Goal: Use online tool/utility: Utilize a website feature to perform a specific function

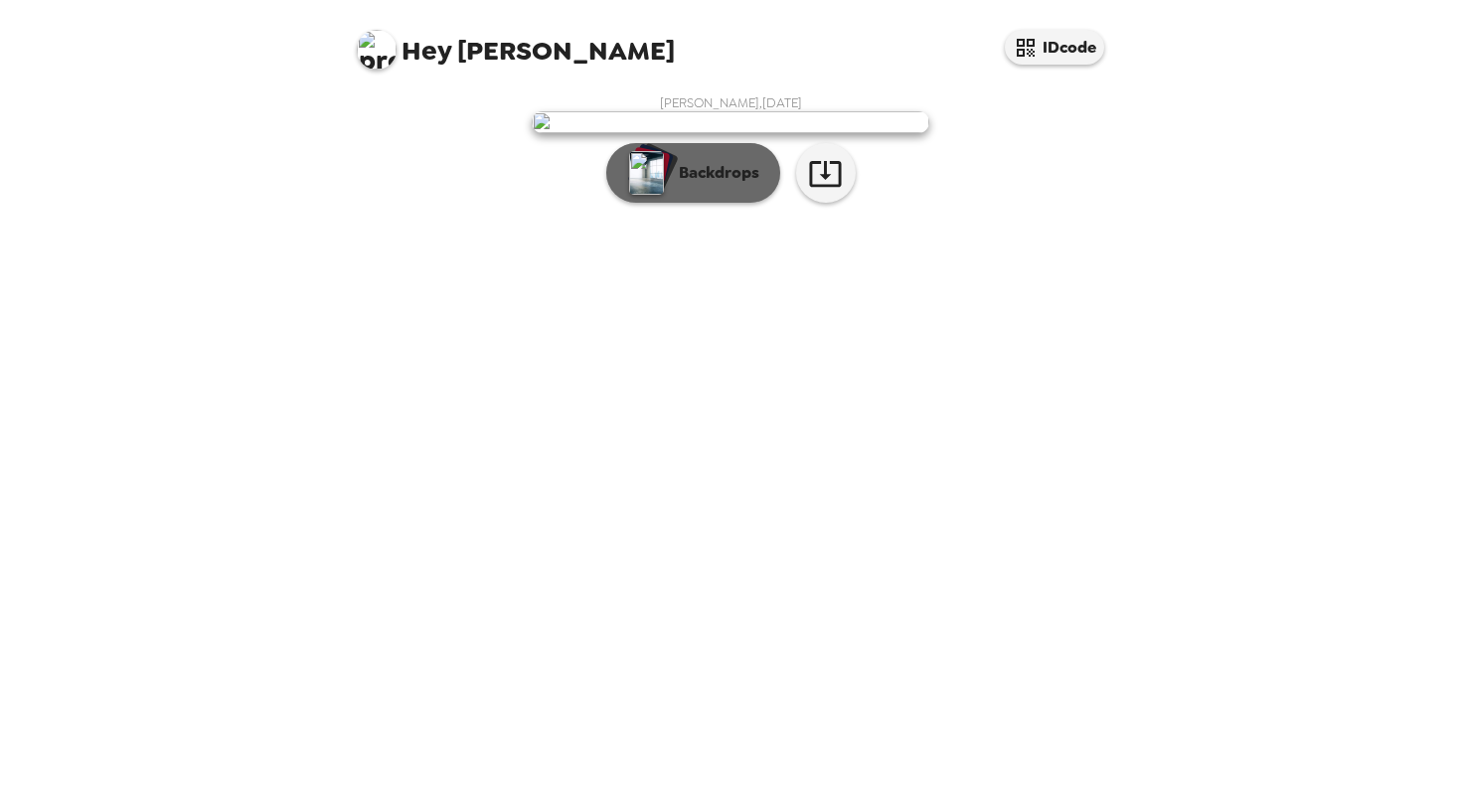
click at [722, 185] on p "Backdrops" at bounding box center [714, 173] width 90 height 24
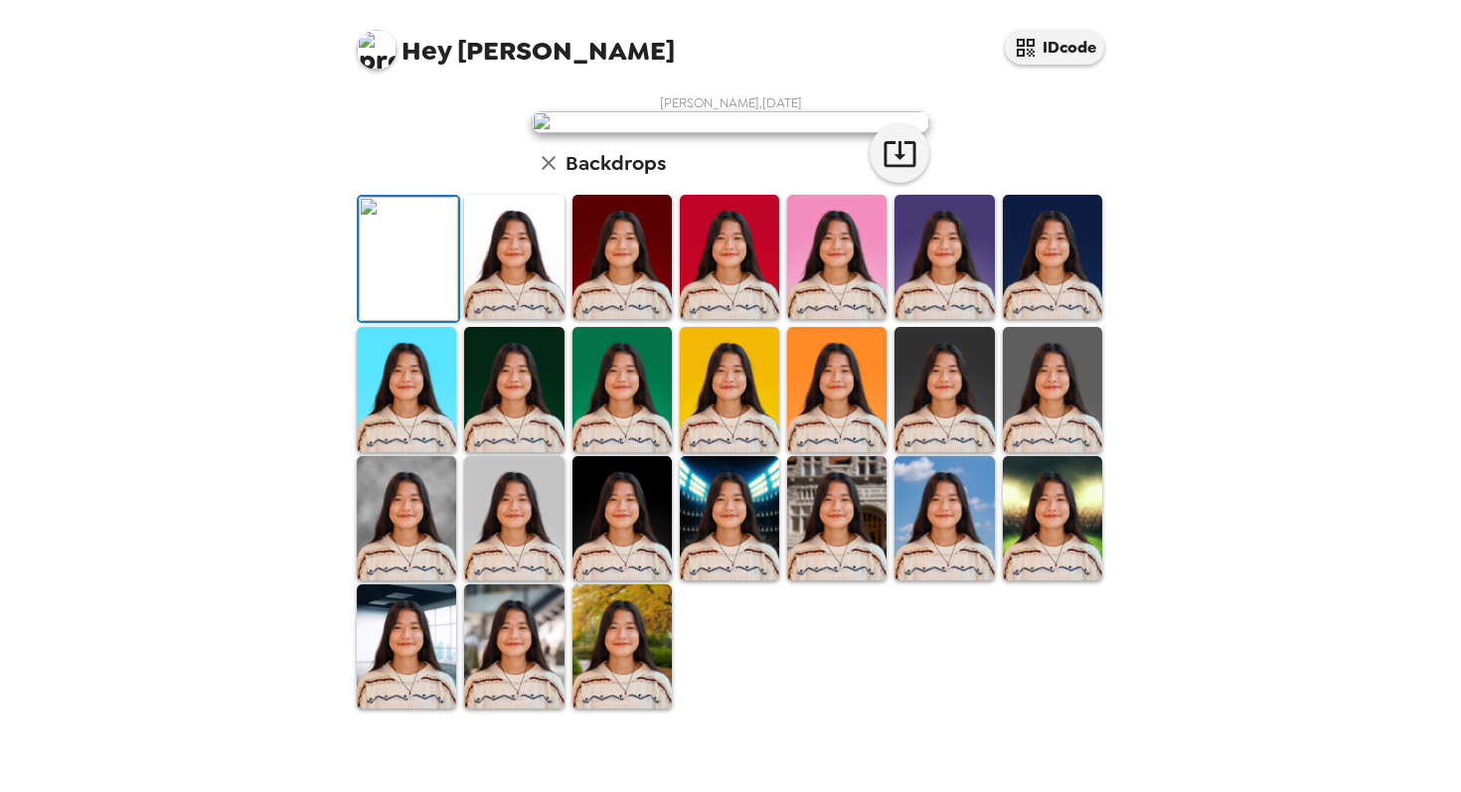
scroll to position [424, 0]
click at [621, 704] on img at bounding box center [621, 646] width 99 height 124
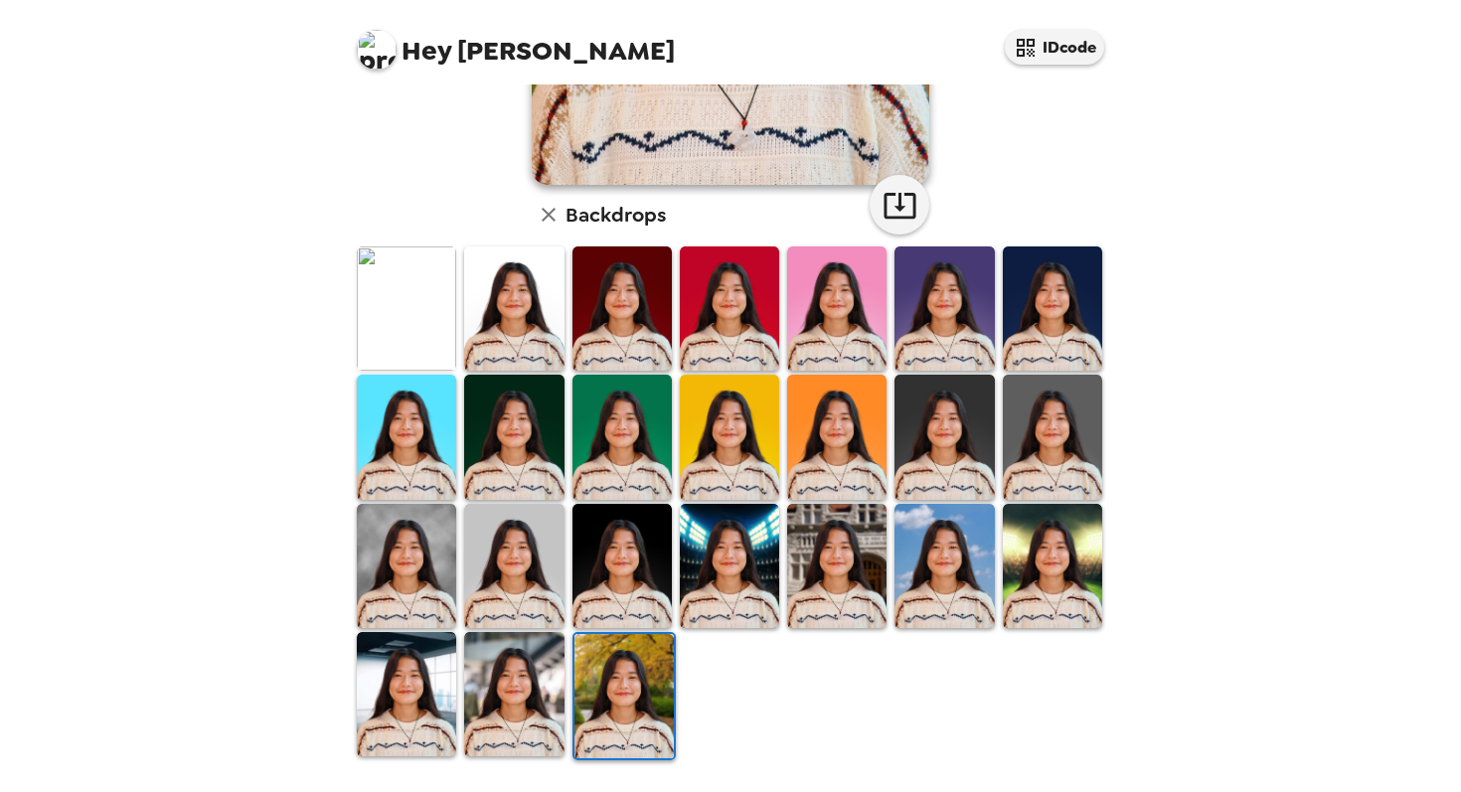
click at [642, 669] on img at bounding box center [623, 696] width 99 height 124
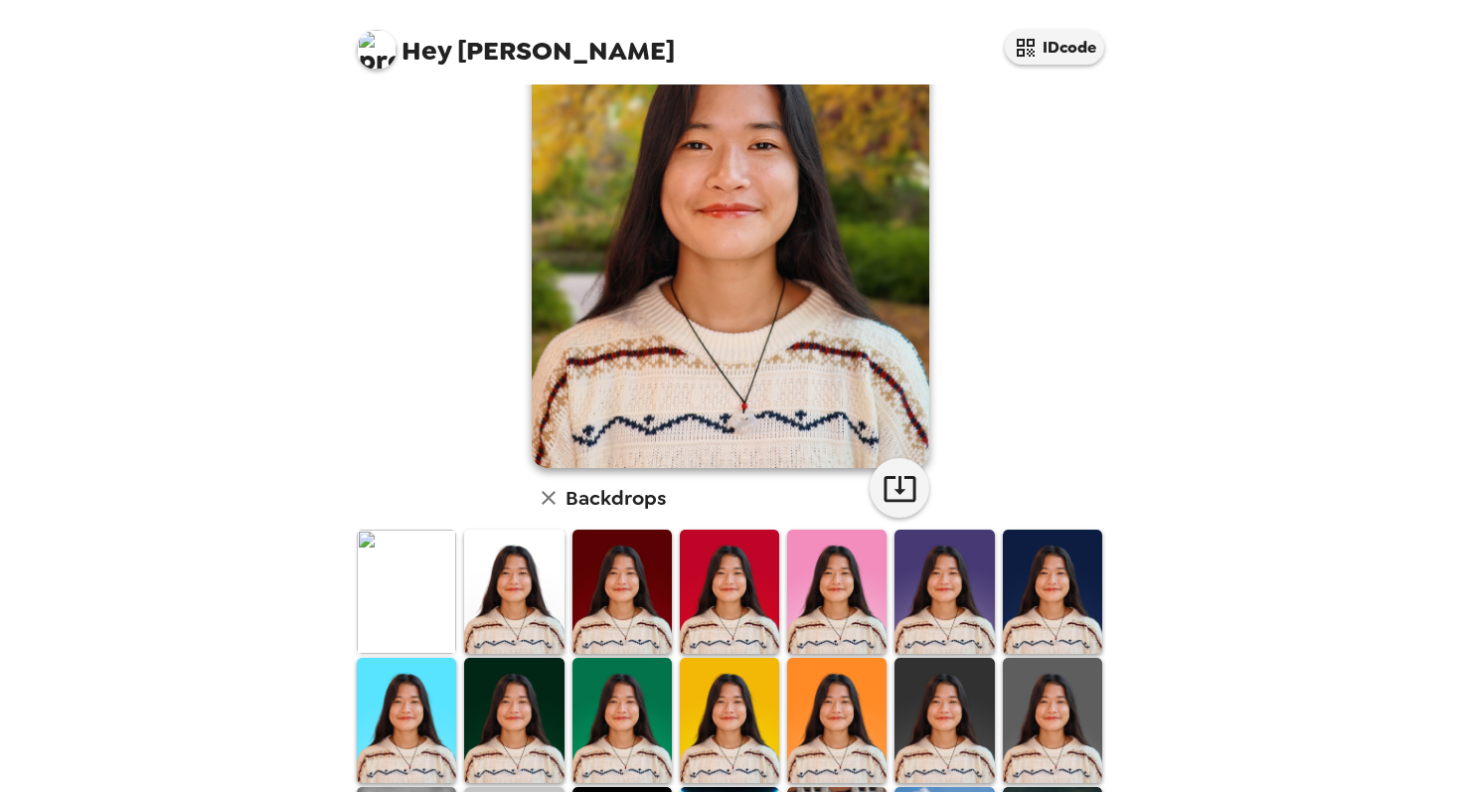
scroll to position [0, 0]
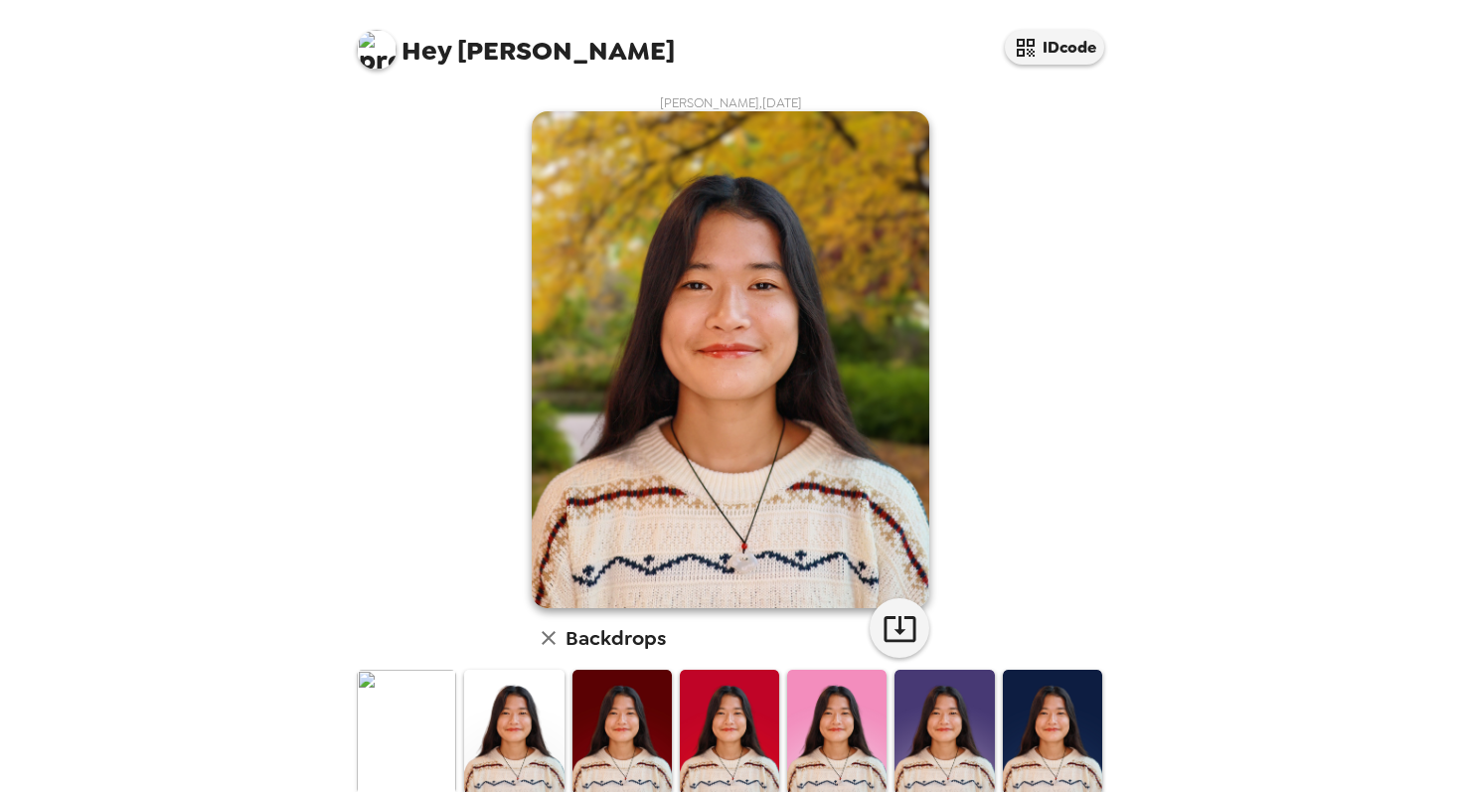
click at [426, 753] on img at bounding box center [406, 732] width 99 height 124
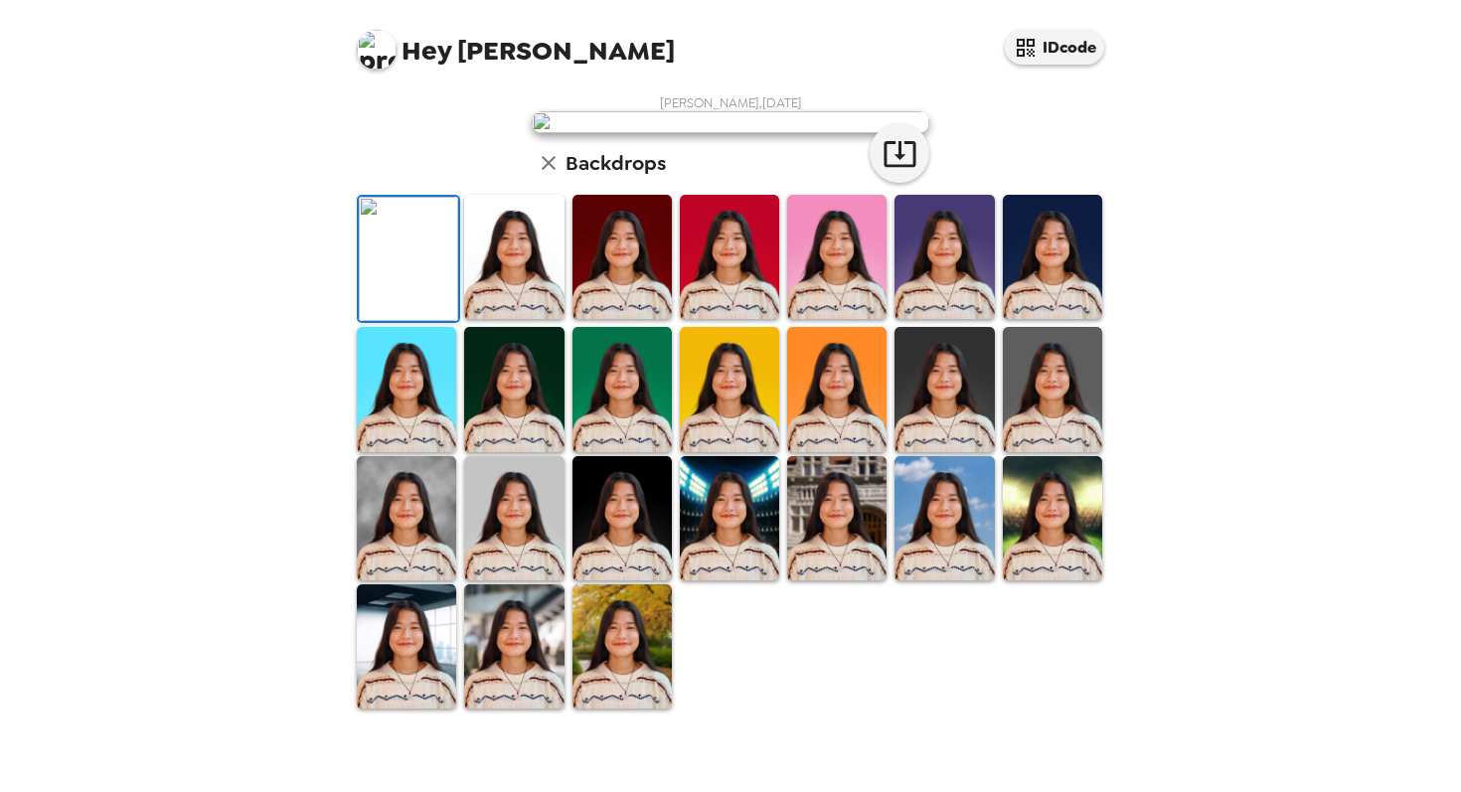
click at [712, 319] on img at bounding box center [729, 257] width 99 height 124
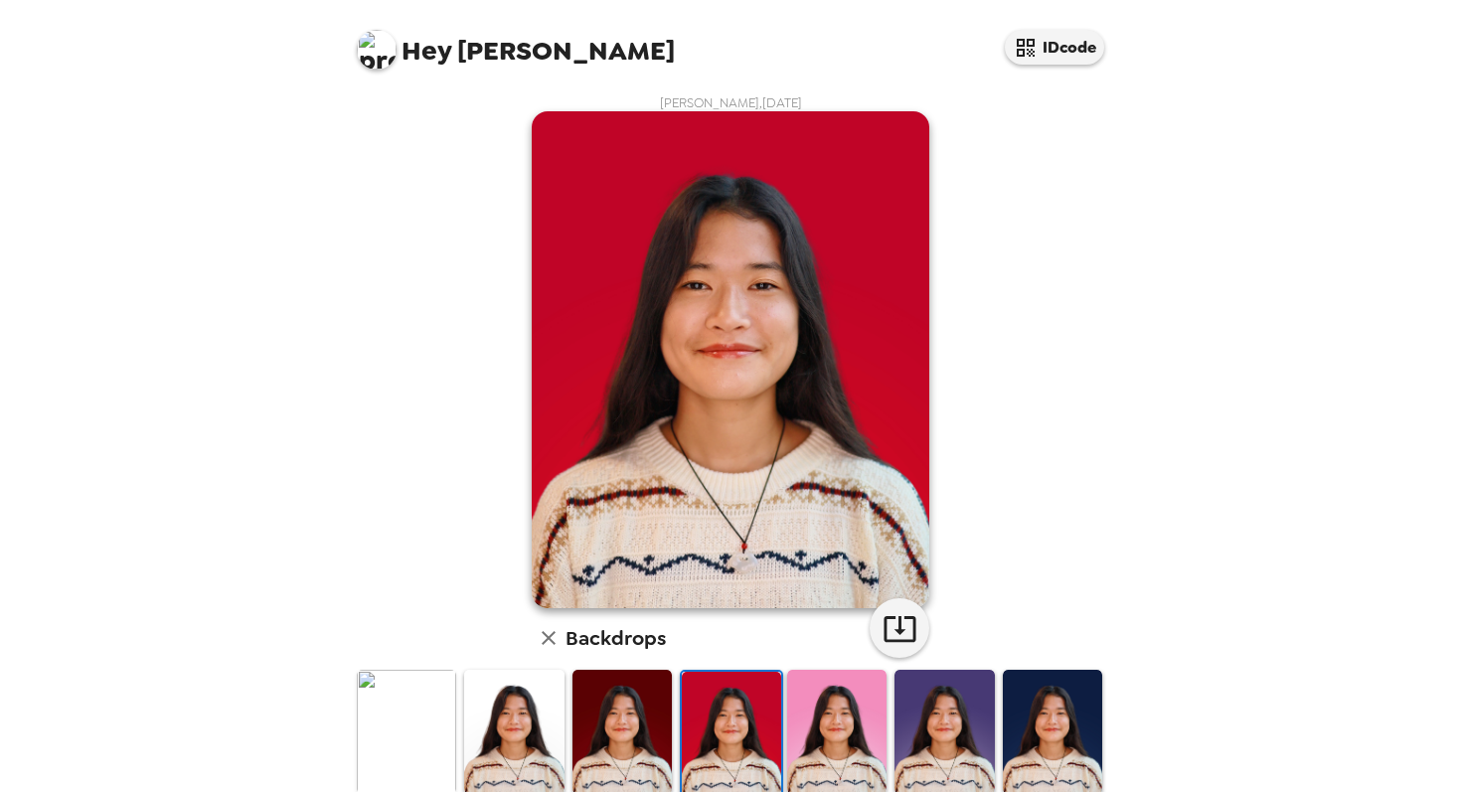
click at [629, 747] on img at bounding box center [621, 732] width 99 height 124
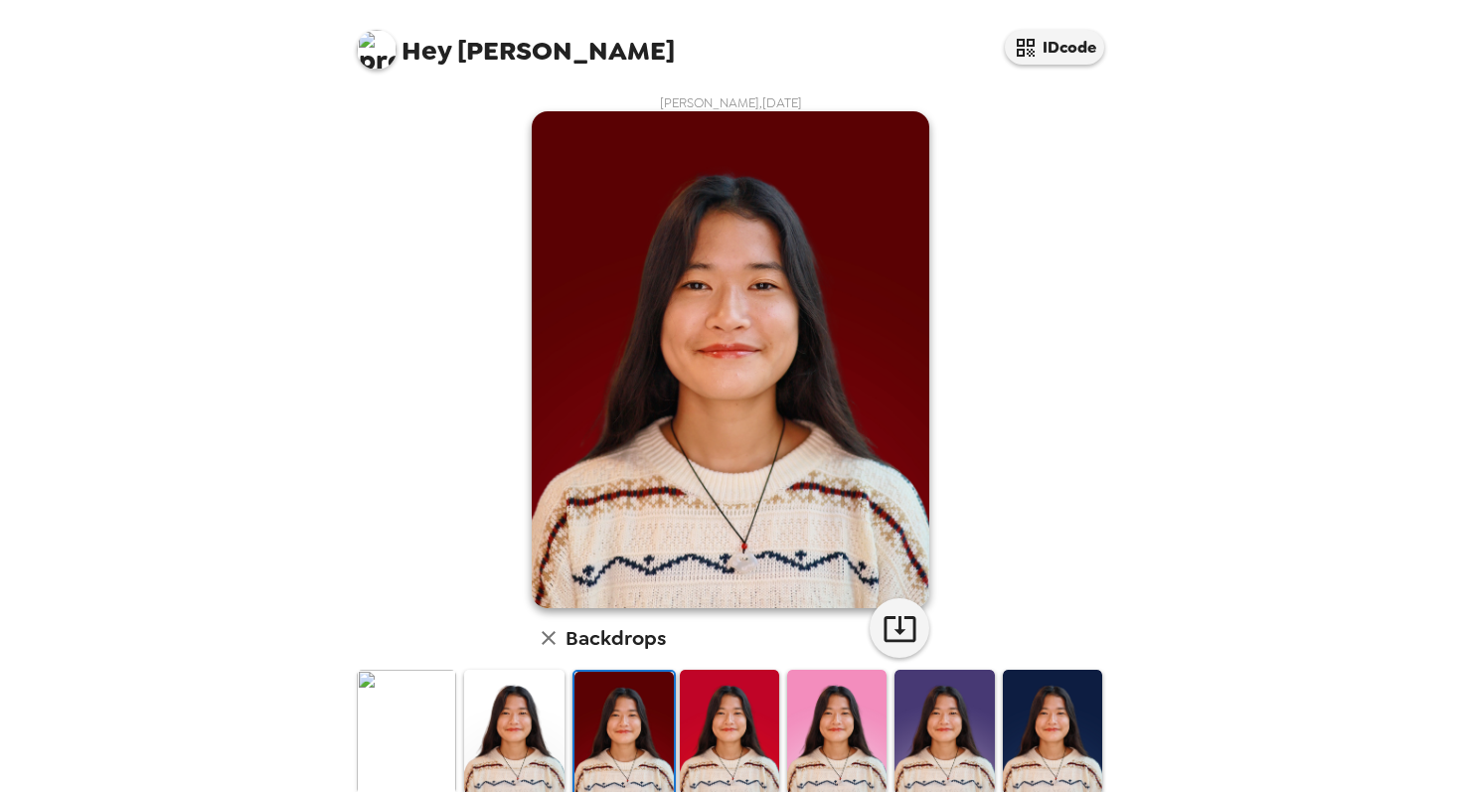
scroll to position [424, 0]
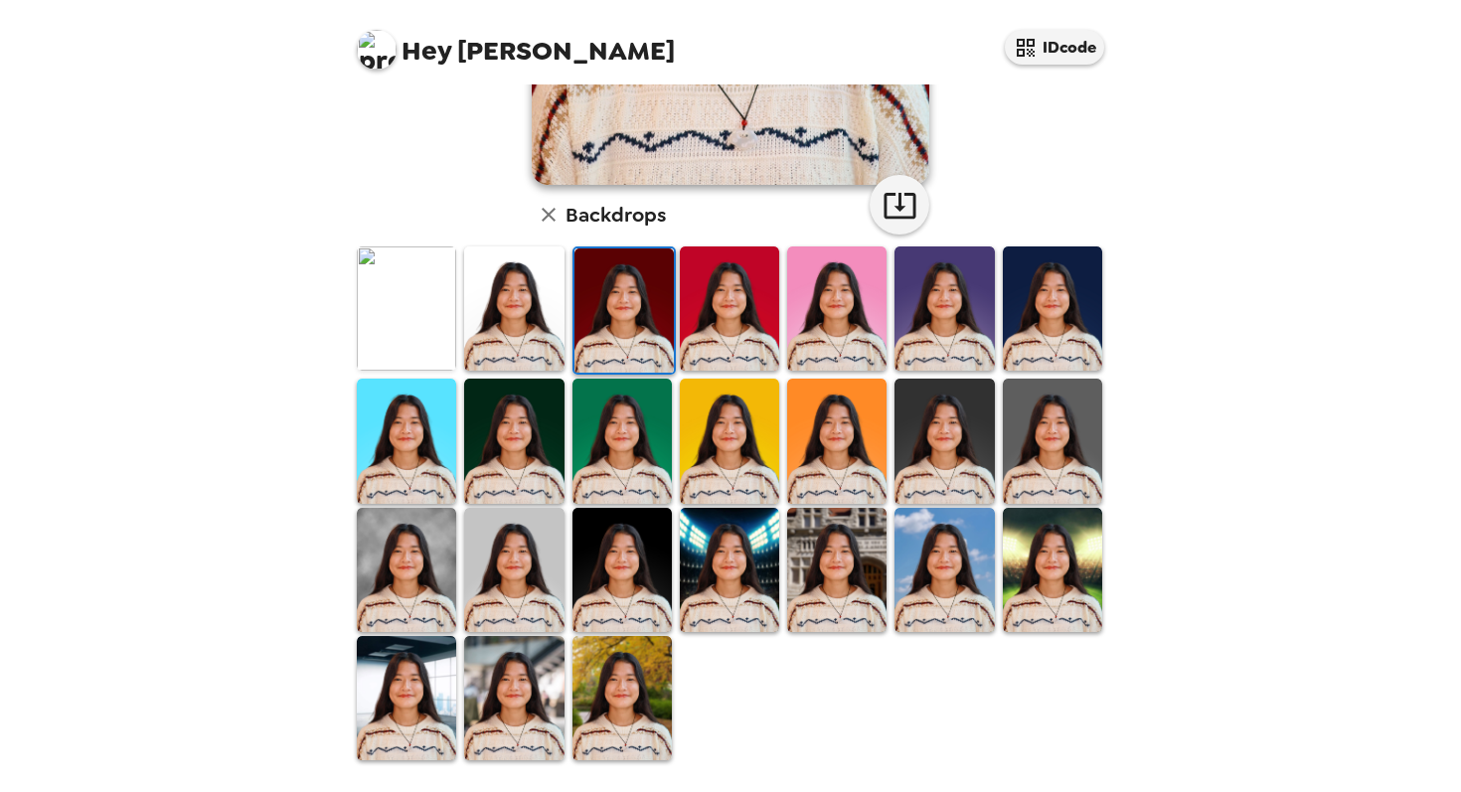
click at [637, 571] on img at bounding box center [621, 570] width 99 height 124
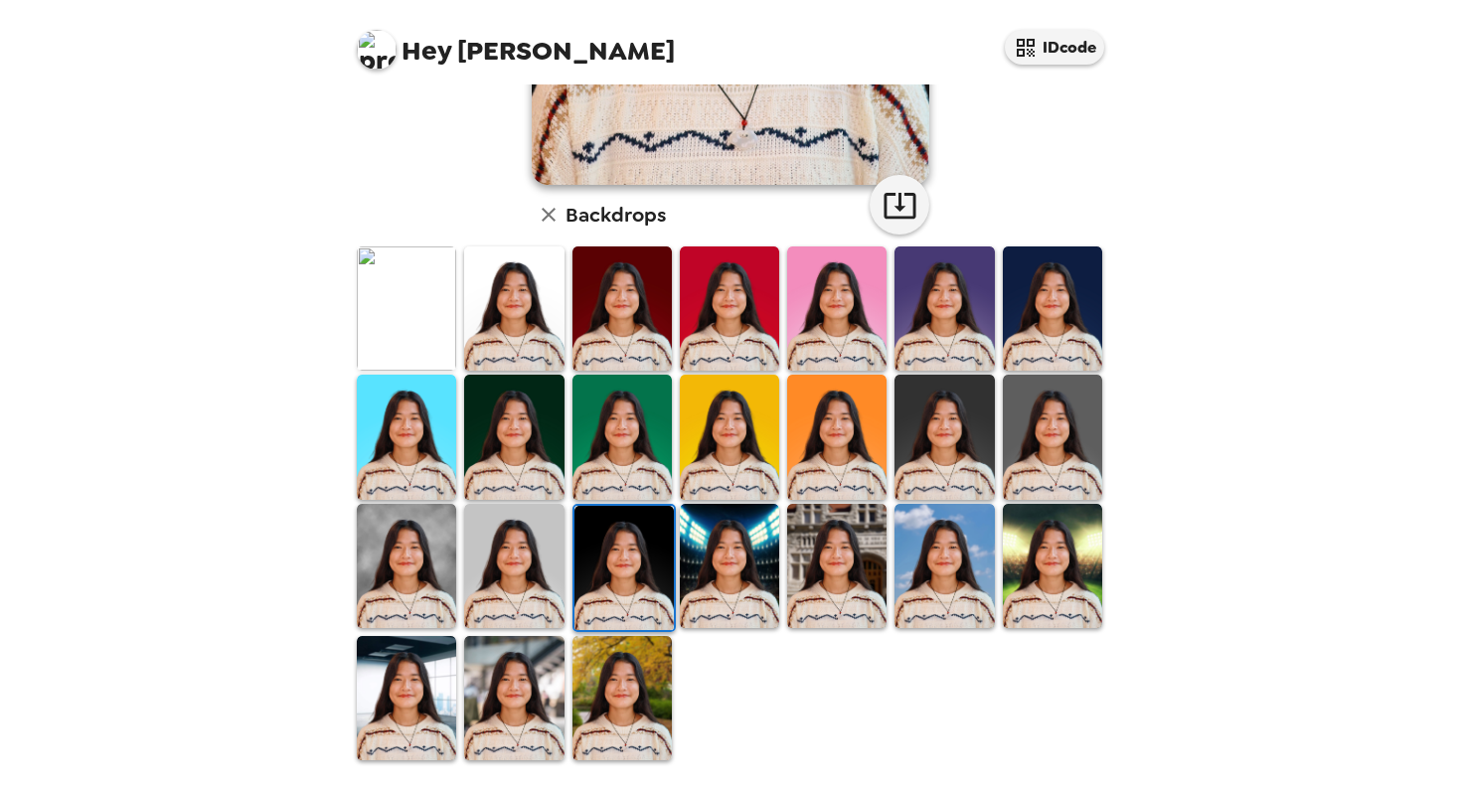
click at [808, 547] on img at bounding box center [836, 566] width 99 height 124
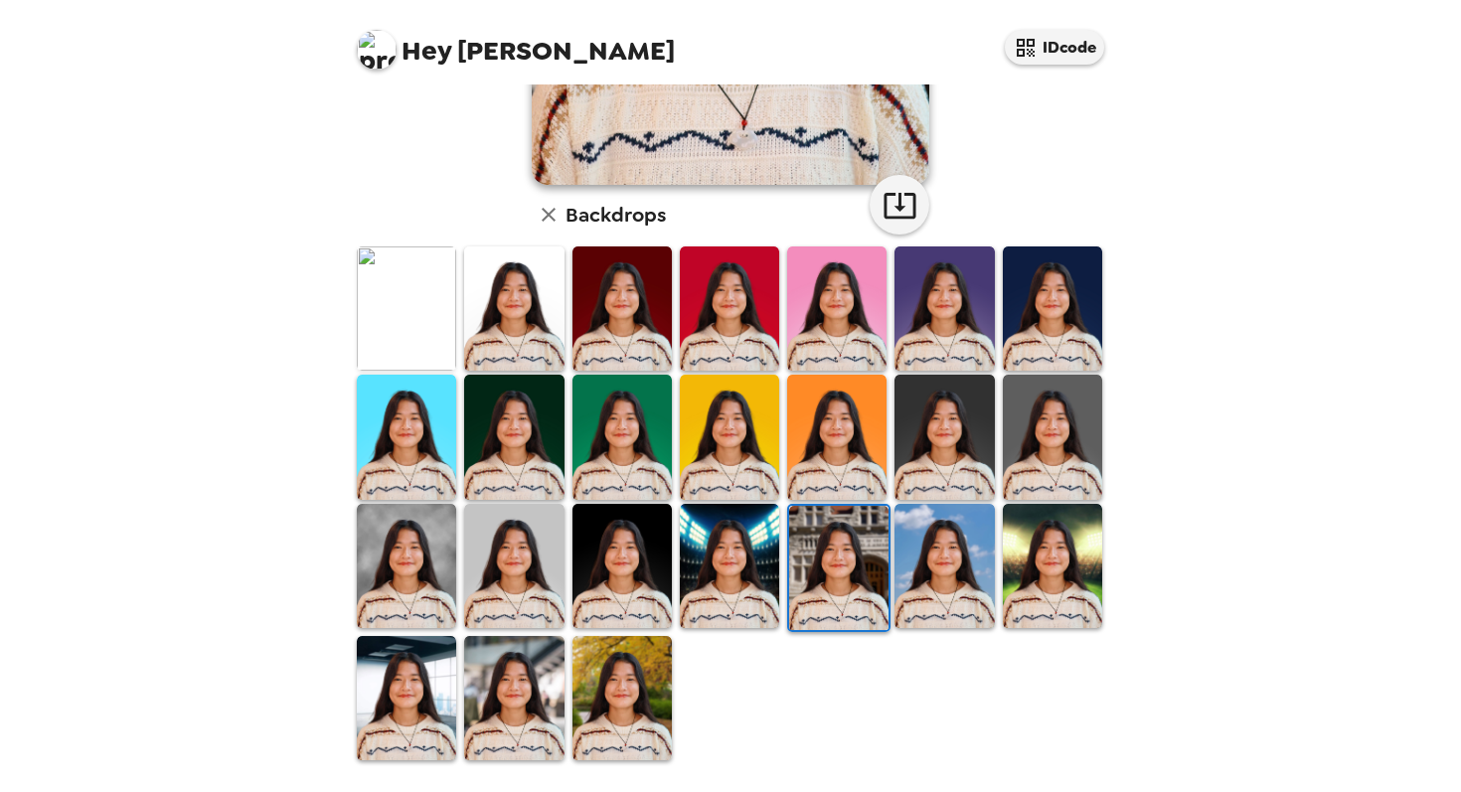
click at [940, 502] on div at bounding box center [943, 568] width 107 height 132
click at [938, 523] on img at bounding box center [943, 566] width 99 height 124
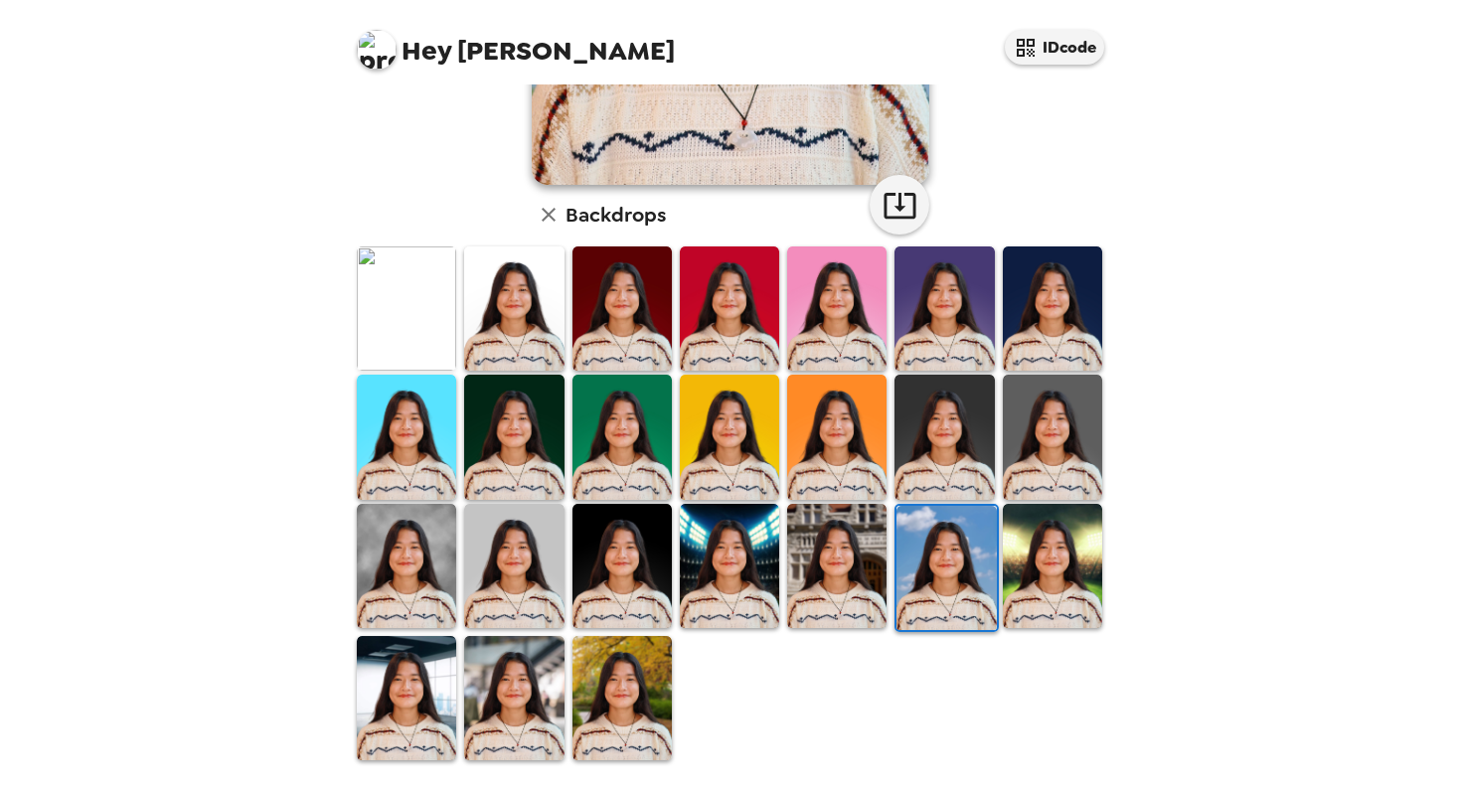
click at [1058, 566] on img at bounding box center [1052, 566] width 99 height 124
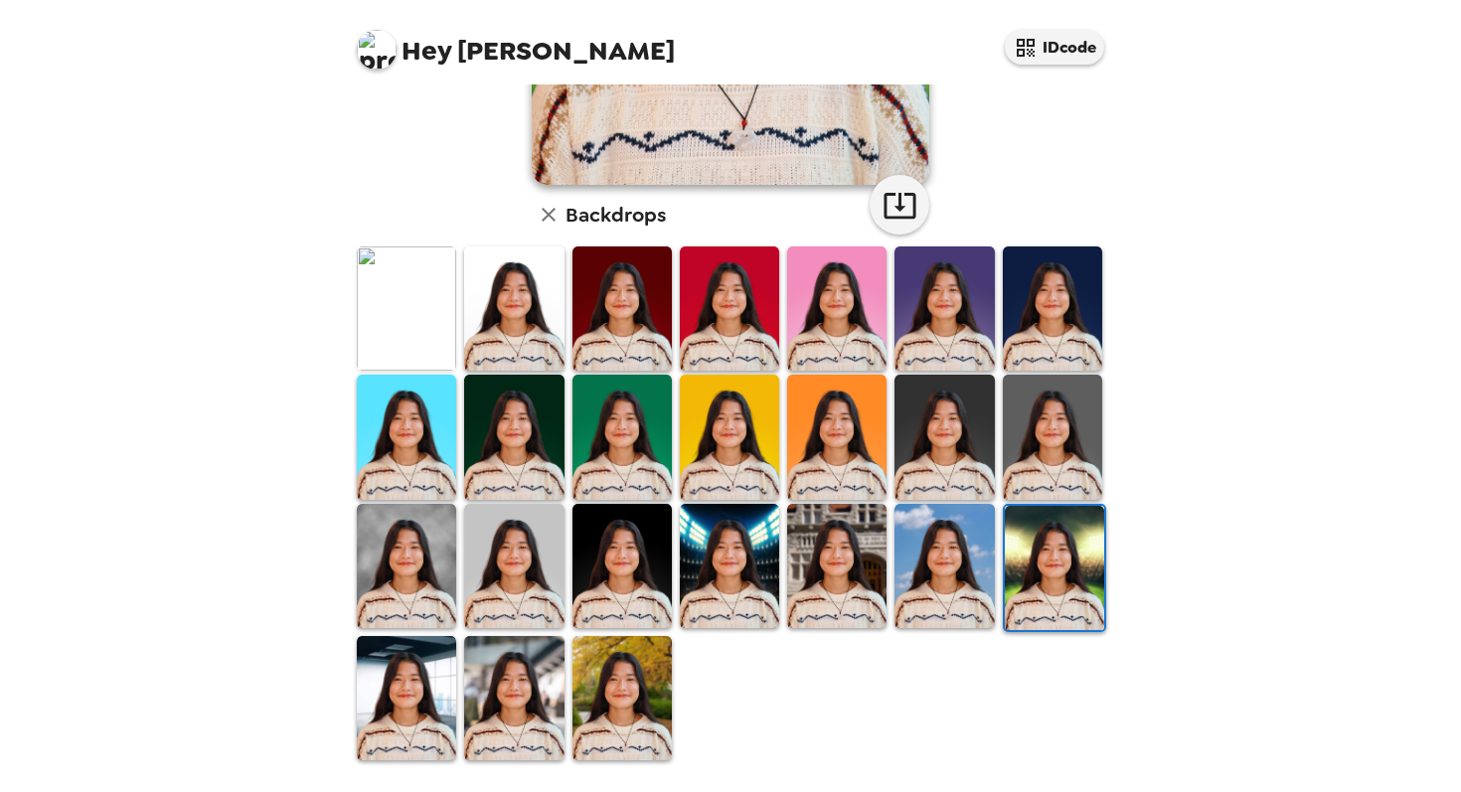
click at [525, 692] on img at bounding box center [513, 698] width 99 height 124
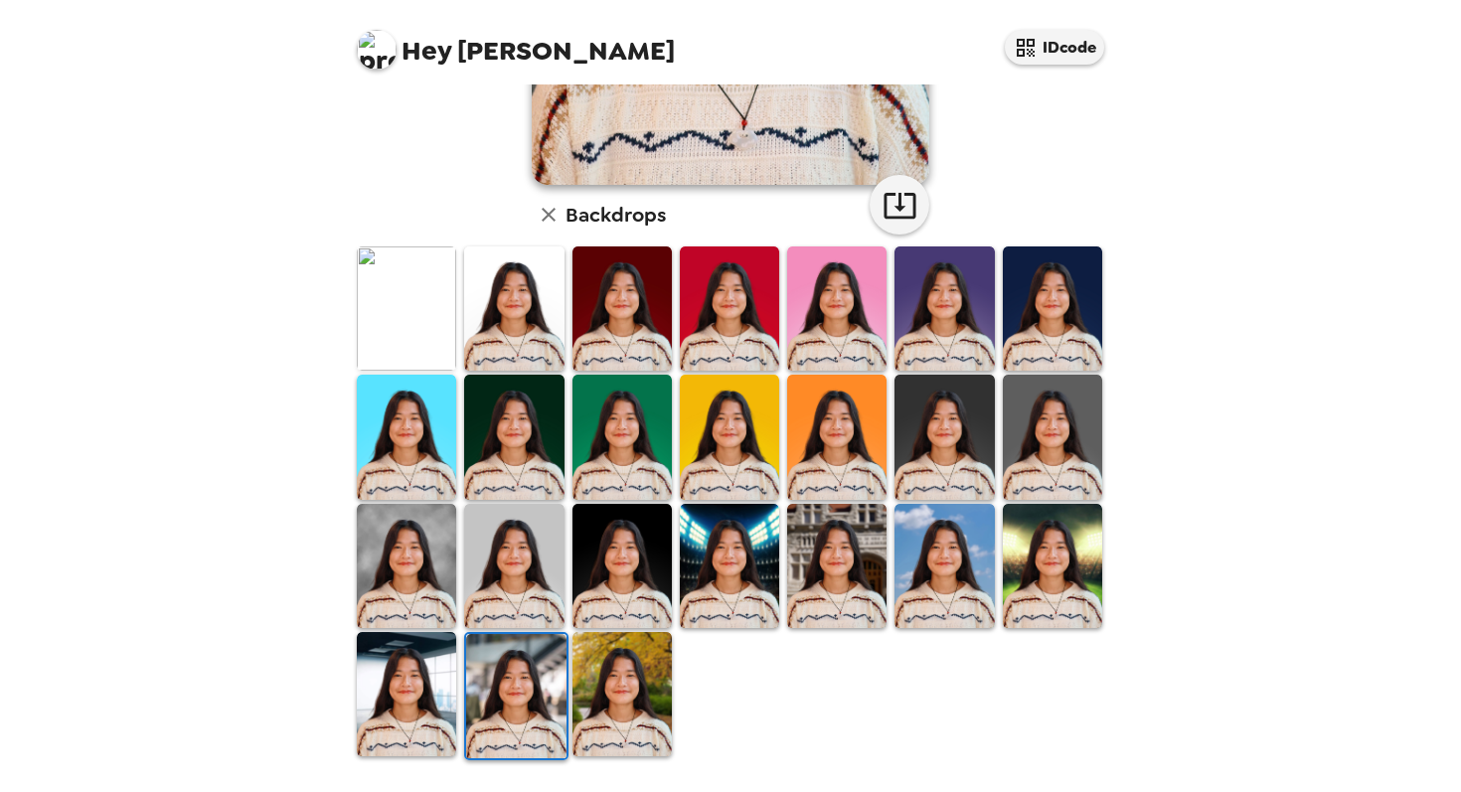
scroll to position [0, 0]
click at [616, 710] on img at bounding box center [621, 694] width 99 height 124
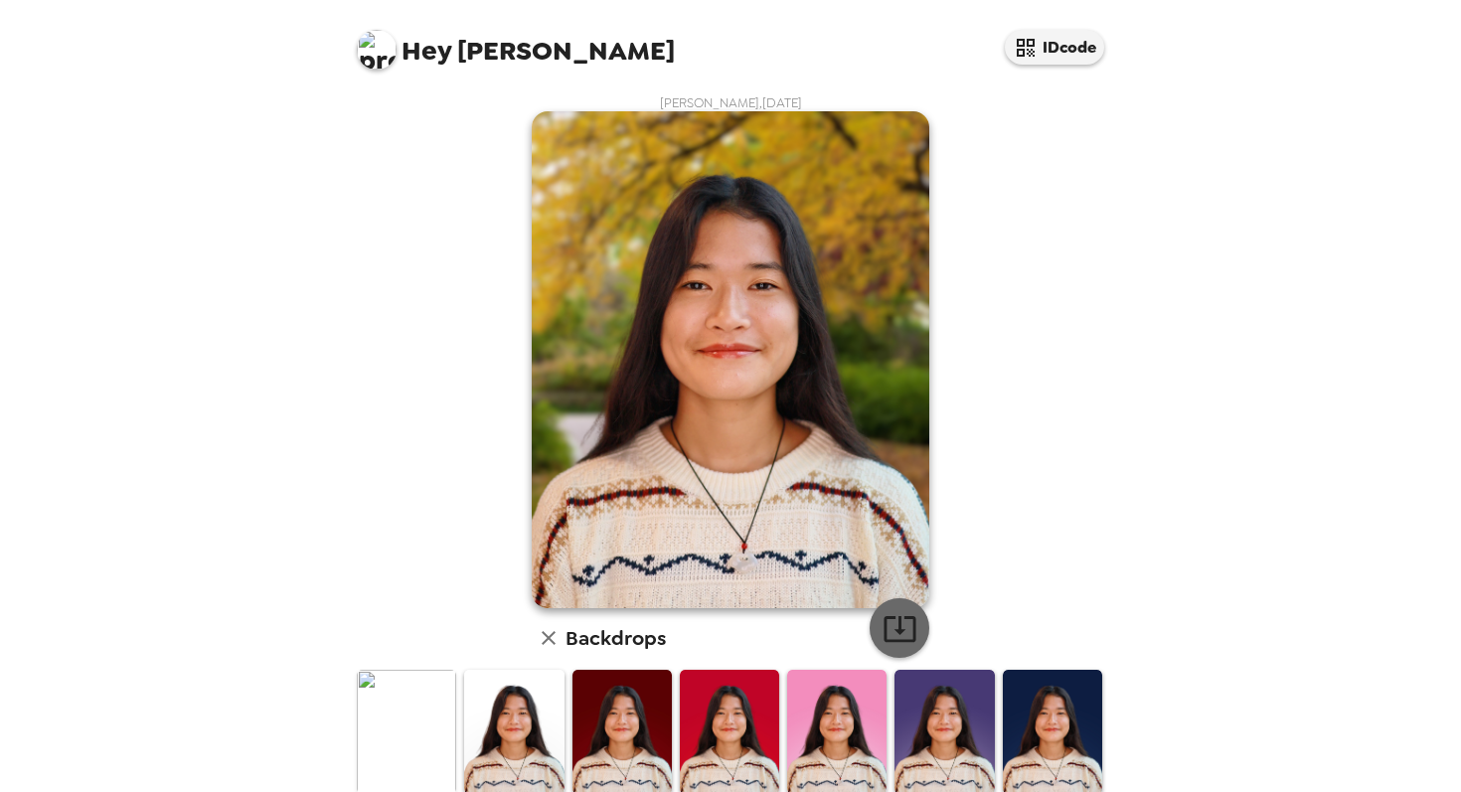
click at [882, 648] on button "button" at bounding box center [899, 628] width 60 height 60
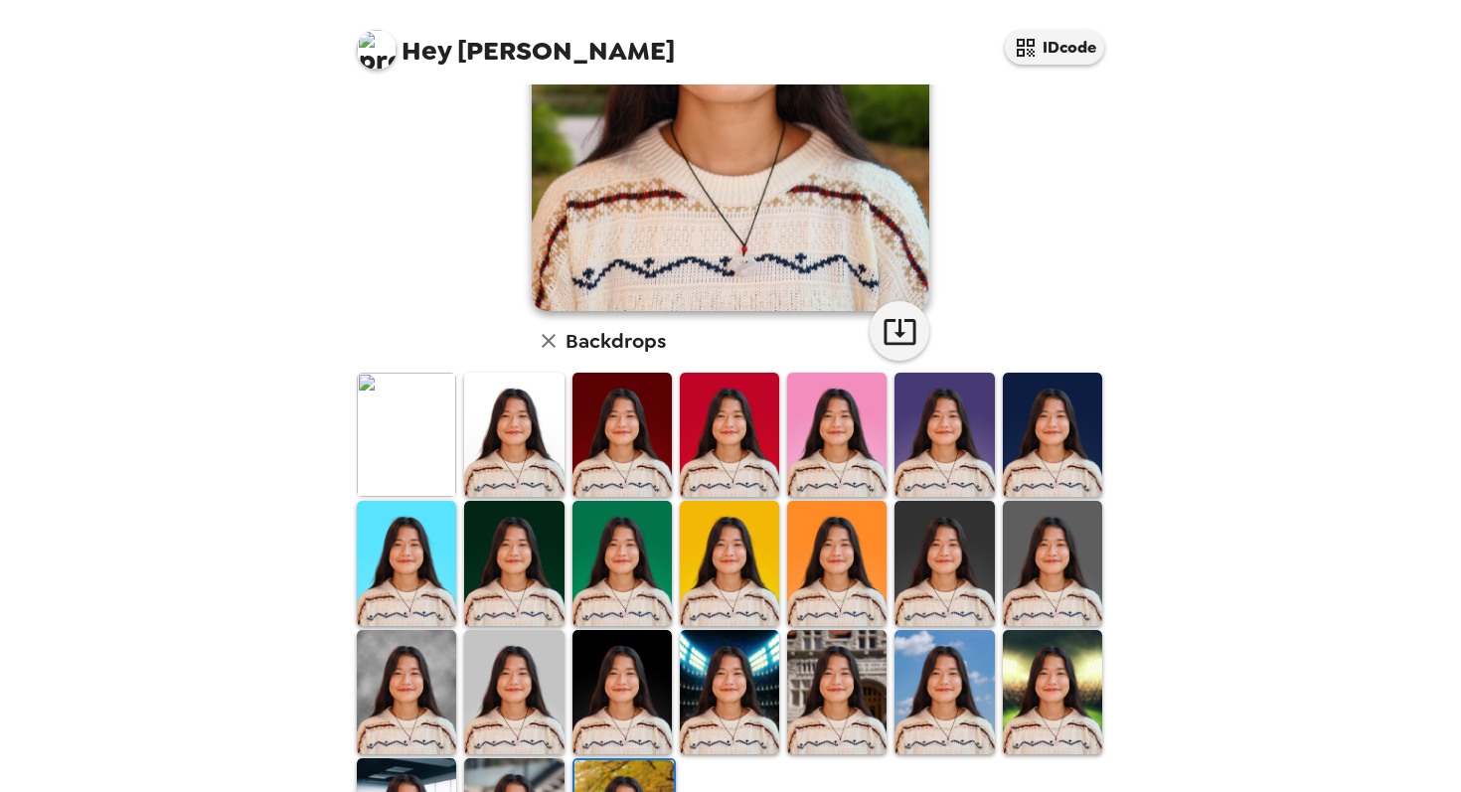
scroll to position [322, 0]
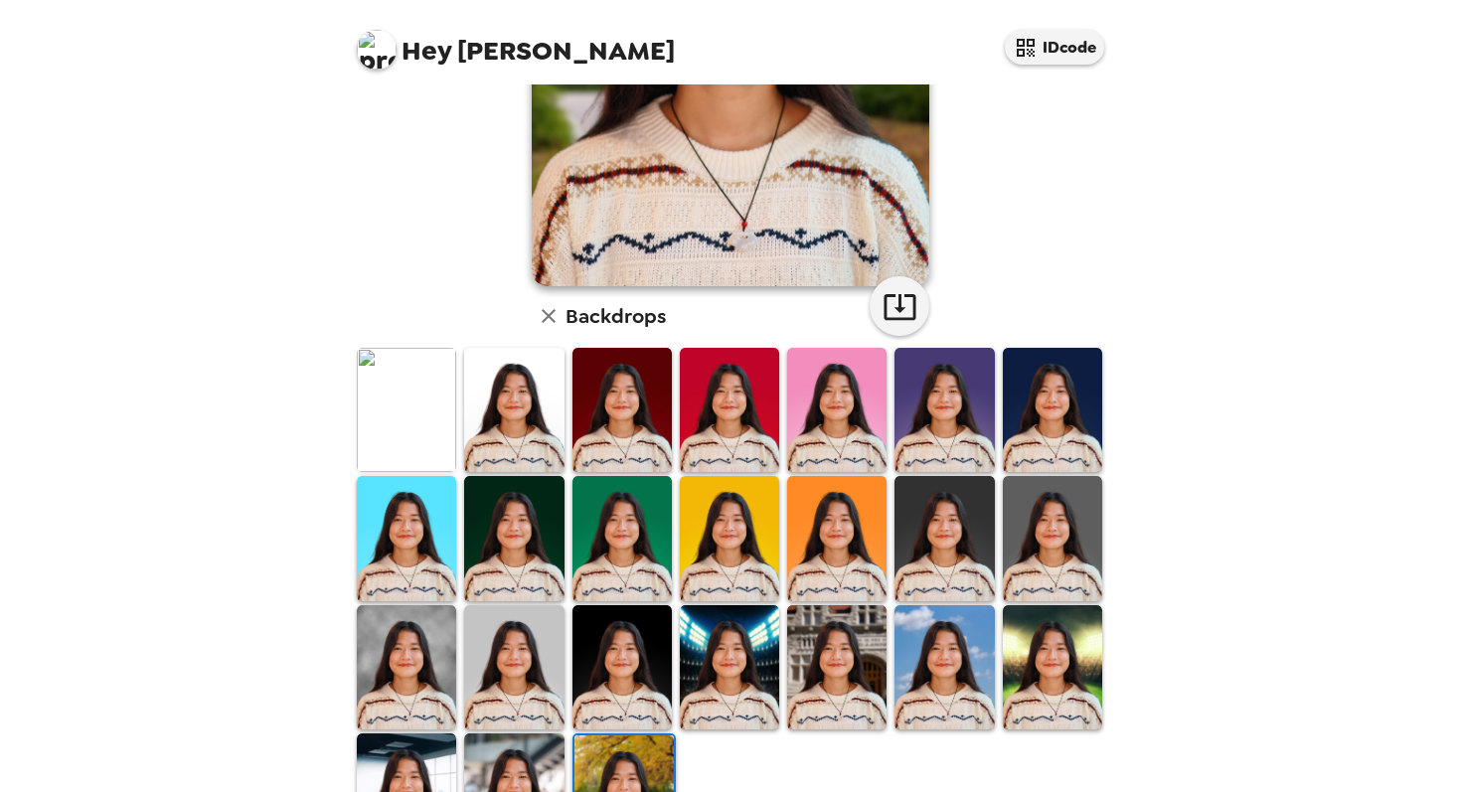
click at [941, 481] on img at bounding box center [943, 538] width 99 height 124
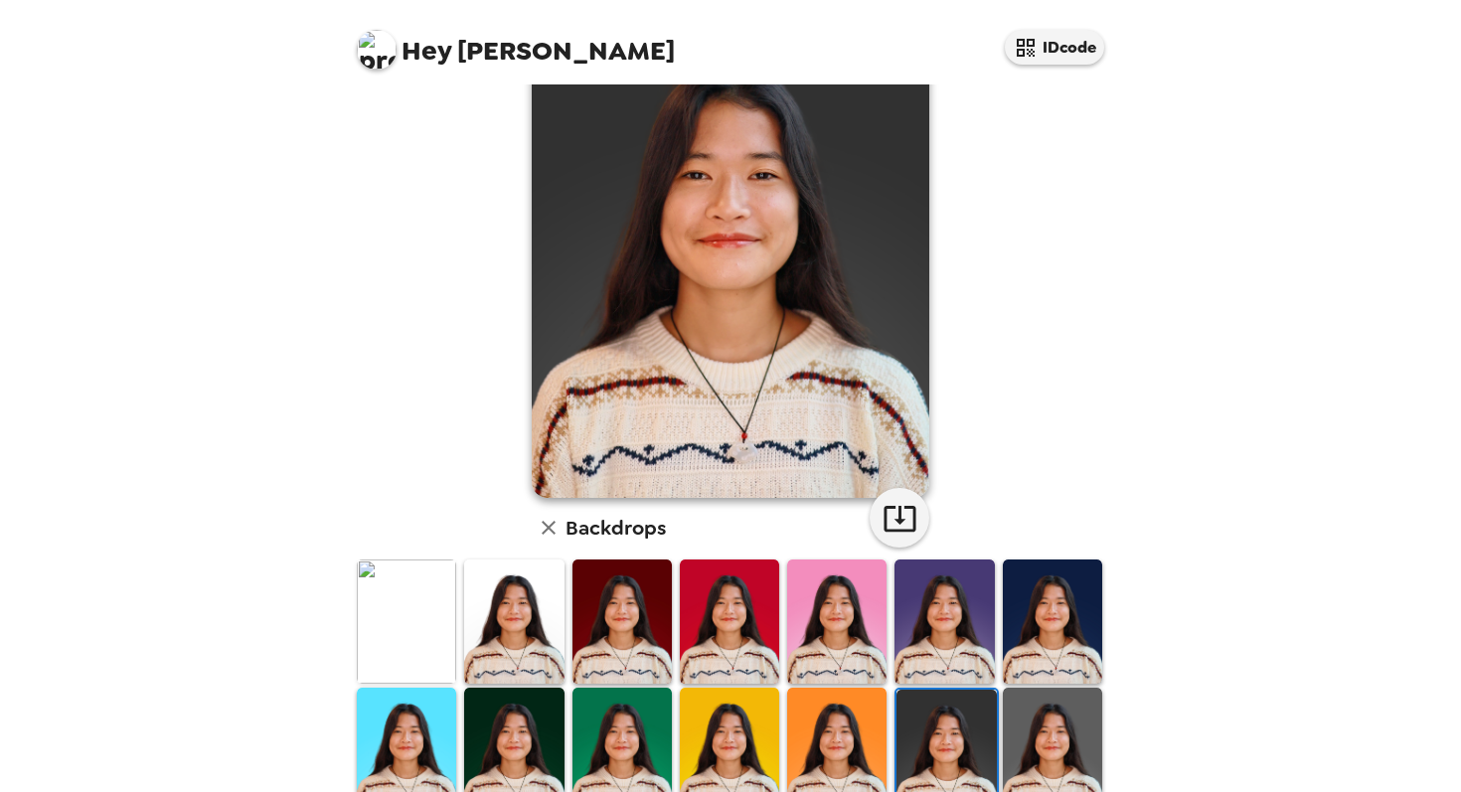
scroll to position [106, 0]
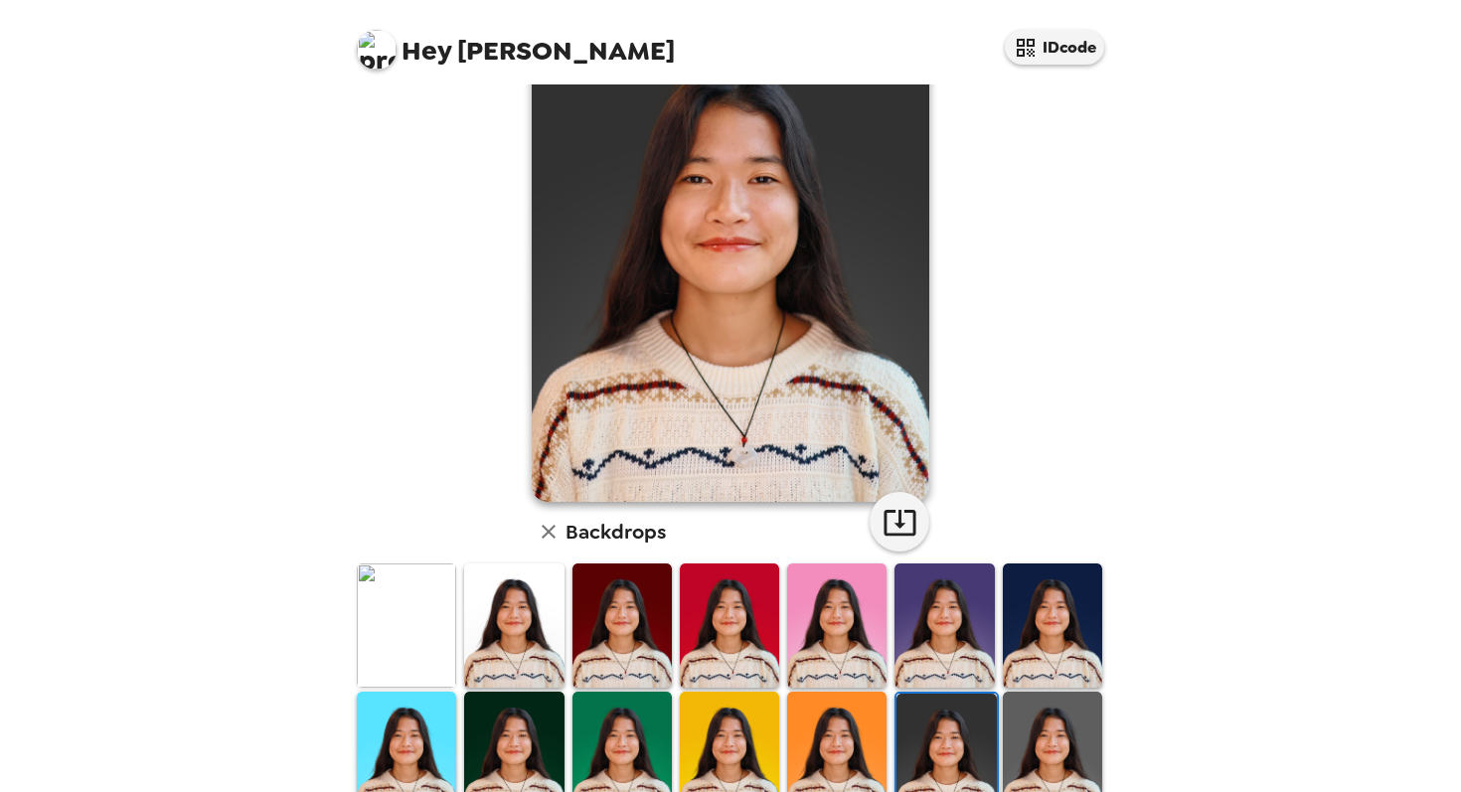
click at [793, 581] on img at bounding box center [836, 625] width 99 height 124
